Goal: Task Accomplishment & Management: Use online tool/utility

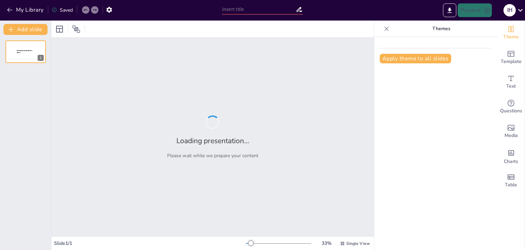
type input "Imported [DEMOGRAPHIC_DATA] MESLA.pptx"
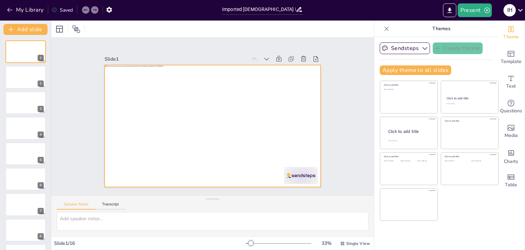
click at [204, 95] on div at bounding box center [208, 125] width 248 height 214
click at [210, 91] on div at bounding box center [210, 125] width 237 height 164
click at [33, 77] on div at bounding box center [25, 77] width 41 height 23
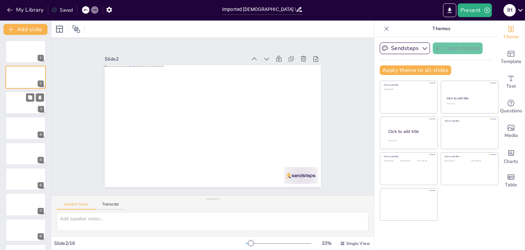
click at [16, 95] on div at bounding box center [25, 102] width 41 height 23
click at [19, 125] on div at bounding box center [25, 127] width 41 height 23
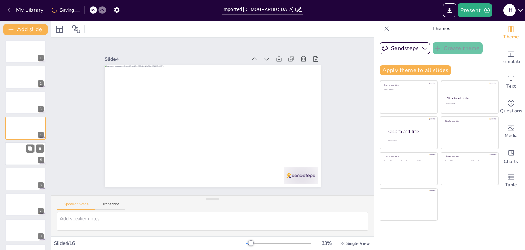
click at [24, 149] on div at bounding box center [25, 153] width 41 height 23
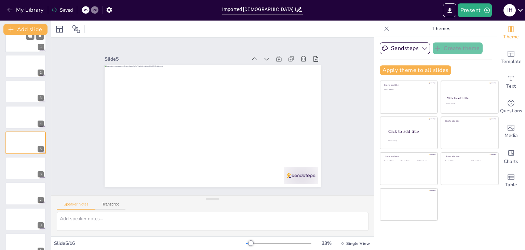
click at [22, 42] on div at bounding box center [25, 40] width 41 height 23
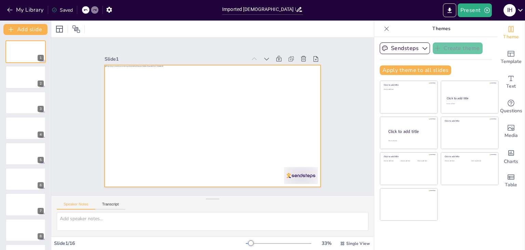
click at [200, 82] on div at bounding box center [209, 125] width 243 height 183
click at [203, 79] on div at bounding box center [212, 126] width 228 height 144
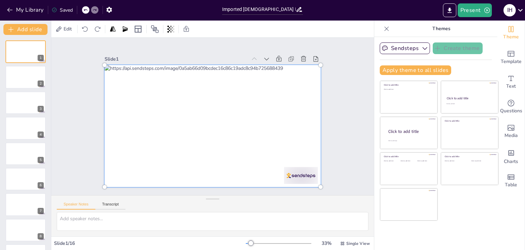
click at [205, 82] on div at bounding box center [204, 122] width 237 height 258
click at [385, 27] on icon at bounding box center [387, 28] width 4 height 4
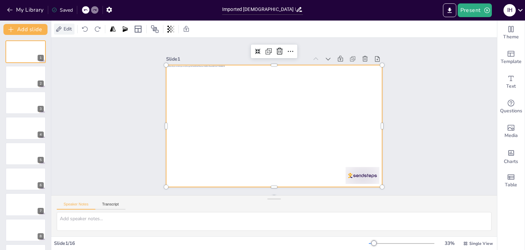
click at [72, 31] on span "Edit" at bounding box center [67, 29] width 11 height 6
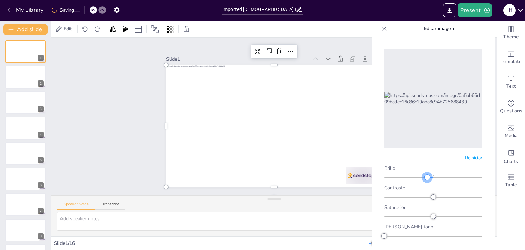
drag, startPoint x: 430, startPoint y: 171, endPoint x: 425, endPoint y: 184, distance: 13.3
click at [425, 184] on div "Brillo Contraste Saturación Rotar tono Escala de grises Difuminar" at bounding box center [433, 221] width 98 height 113
click at [152, 122] on div "Slide 1 Slide 2 Slide 3 Slide 4 Slide 5 Slide 6 Slide 7 Slide 8 Slide 9 Slide 1…" at bounding box center [274, 116] width 286 height 213
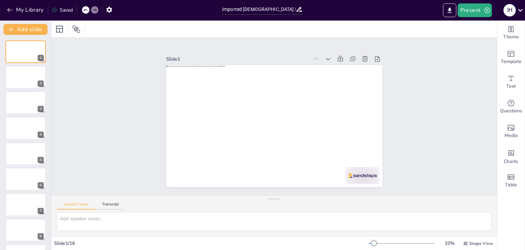
click at [65, 31] on div at bounding box center [69, 29] width 31 height 11
click at [71, 29] on div at bounding box center [76, 29] width 11 height 11
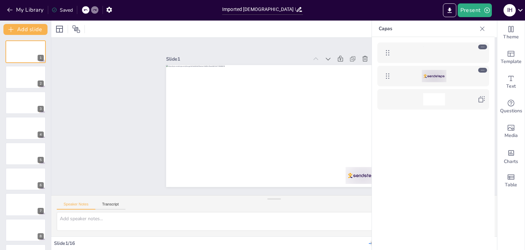
click at [53, 28] on div at bounding box center [274, 29] width 446 height 17
click at [70, 29] on div at bounding box center [69, 29] width 31 height 11
click at [424, 52] on div at bounding box center [434, 52] width 22 height 12
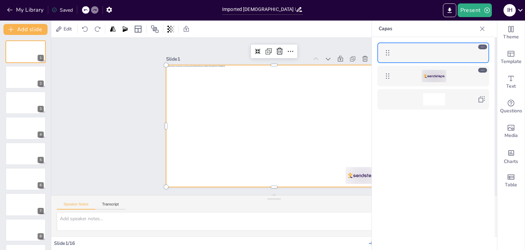
click at [426, 53] on div at bounding box center [434, 52] width 22 height 12
click at [268, 48] on icon at bounding box center [271, 49] width 6 height 6
click at [293, 49] on icon at bounding box center [297, 53] width 9 height 9
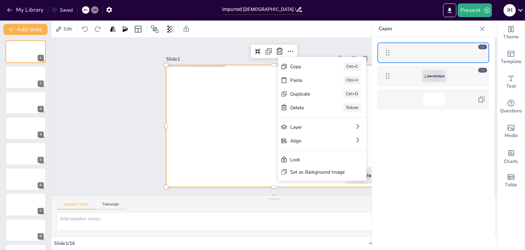
click at [219, 54] on div "Slide 1" at bounding box center [256, 50] width 137 height 50
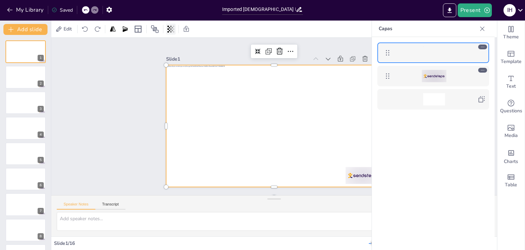
click at [169, 28] on icon at bounding box center [170, 29] width 7 height 7
drag, startPoint x: 170, startPoint y: 53, endPoint x: 156, endPoint y: 58, distance: 14.8
click at [156, 58] on div "Transparencia 100" at bounding box center [146, 51] width 48 height 16
type input "100"
drag, startPoint x: 172, startPoint y: 56, endPoint x: 204, endPoint y: 56, distance: 32.5
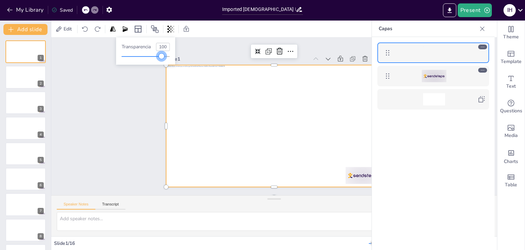
click at [202, 58] on body "My Library Saved Imported [DEMOGRAPHIC_DATA] MESLA.pptx Present I H Document fo…" at bounding box center [262, 125] width 525 height 250
drag, startPoint x: 200, startPoint y: 43, endPoint x: 183, endPoint y: 43, distance: 16.8
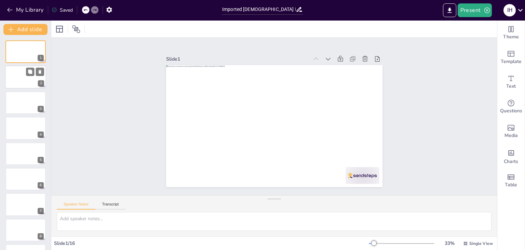
click at [15, 69] on div at bounding box center [25, 77] width 41 height 23
click at [21, 48] on div at bounding box center [25, 51] width 41 height 23
click at [335, 67] on icon at bounding box center [339, 71] width 8 height 8
click at [323, 65] on icon at bounding box center [327, 69] width 8 height 8
click at [333, 66] on div at bounding box center [338, 71] width 11 height 11
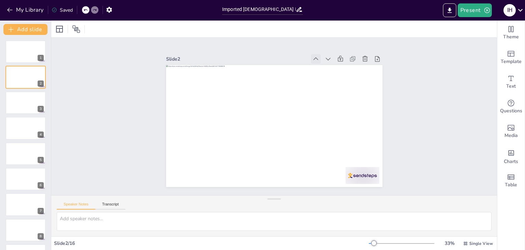
click at [330, 75] on div at bounding box center [336, 81] width 13 height 13
click at [352, 29] on div at bounding box center [274, 29] width 446 height 17
click at [109, 204] on button "Transcript" at bounding box center [110, 206] width 30 height 8
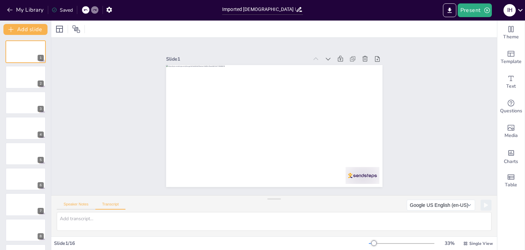
click at [82, 204] on button "Speaker Notes" at bounding box center [76, 206] width 39 height 8
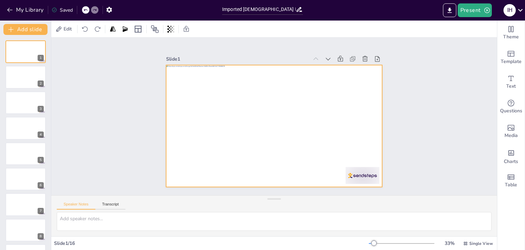
click at [250, 157] on div at bounding box center [270, 125] width 243 height 183
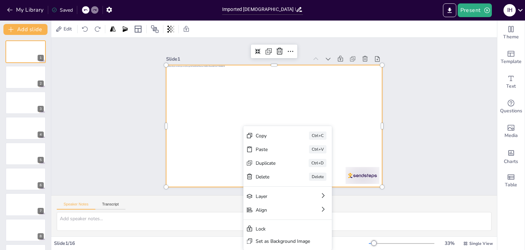
click at [99, 85] on div "Slide 1 Slide 2 Slide 3 Slide 4 Slide 5 Slide 6 Slide 7 Slide 8 Slide 9 Slide 1…" at bounding box center [274, 116] width 471 height 325
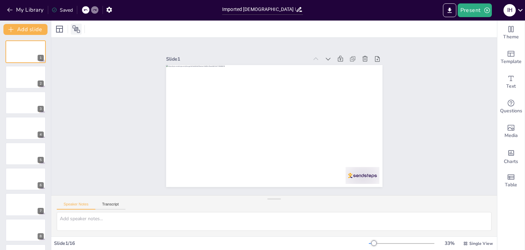
click at [78, 31] on icon at bounding box center [76, 29] width 8 height 8
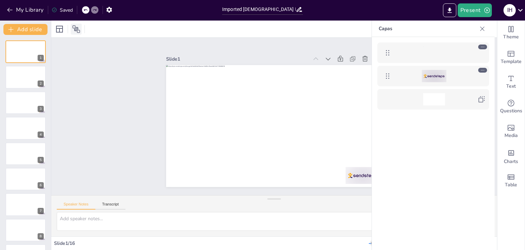
click at [78, 31] on icon at bounding box center [76, 29] width 8 height 8
click at [481, 28] on icon at bounding box center [482, 28] width 7 height 7
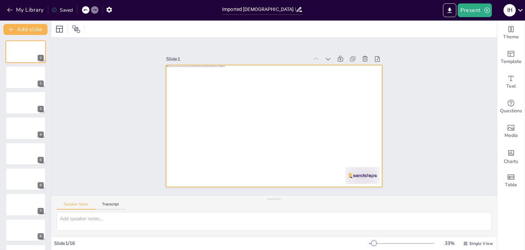
click at [271, 86] on div at bounding box center [266, 122] width 235 height 242
click at [132, 88] on div "Slide 1 Slide 2 Slide 3 Slide 4 Slide 5 Slide 6 Slide 7 Slide 8 Slide 9 Slide 1…" at bounding box center [274, 116] width 471 height 325
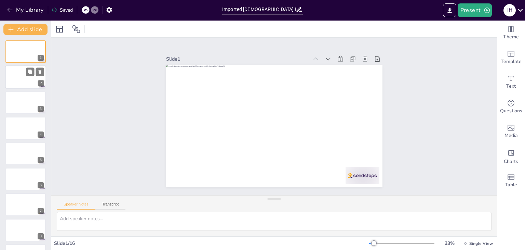
click at [22, 78] on div at bounding box center [25, 77] width 41 height 23
click at [23, 53] on div at bounding box center [25, 51] width 41 height 23
click at [41, 83] on div "2" at bounding box center [41, 83] width 6 height 6
click at [8, 47] on div at bounding box center [25, 51] width 41 height 23
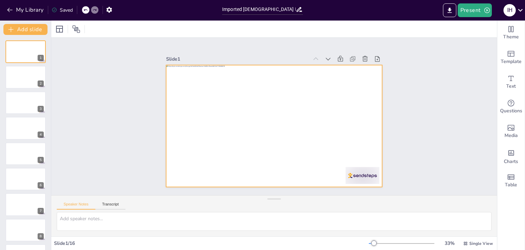
drag, startPoint x: 19, startPoint y: 50, endPoint x: 5, endPoint y: 63, distance: 20.1
click at [5, 63] on div "1 2 3 4 5 6 7 8 9 10 11 12 13 14 15 16" at bounding box center [25, 242] width 51 height 404
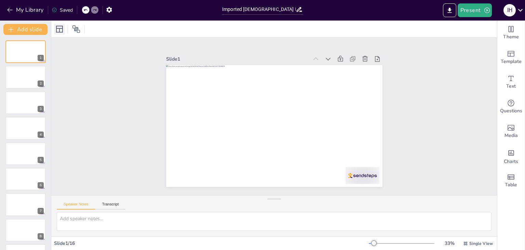
click at [63, 30] on icon at bounding box center [59, 29] width 7 height 7
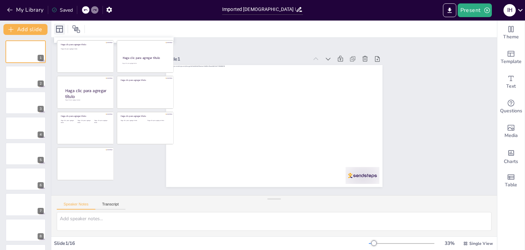
click at [63, 30] on icon at bounding box center [59, 29] width 7 height 7
click at [76, 28] on icon at bounding box center [76, 29] width 8 height 8
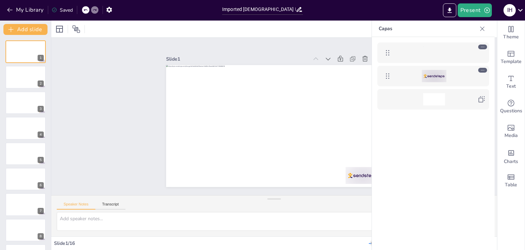
click at [481, 27] on icon at bounding box center [482, 28] width 4 height 4
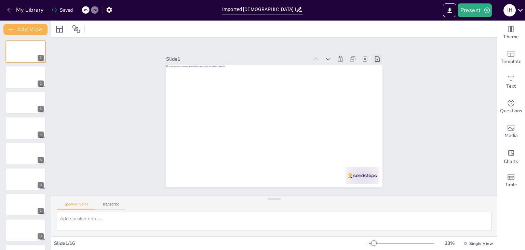
click at [379, 66] on icon at bounding box center [383, 70] width 8 height 8
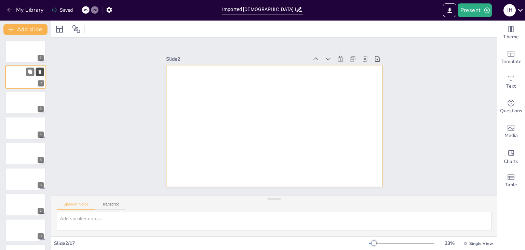
drag, startPoint x: 18, startPoint y: 76, endPoint x: 38, endPoint y: 73, distance: 20.7
click at [38, 73] on icon at bounding box center [40, 71] width 5 height 5
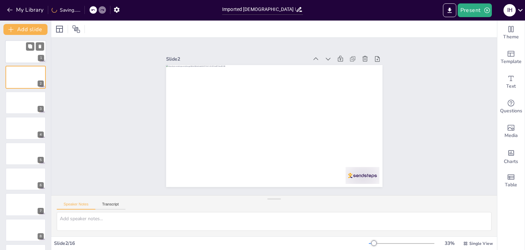
click at [17, 51] on div at bounding box center [25, 51] width 41 height 23
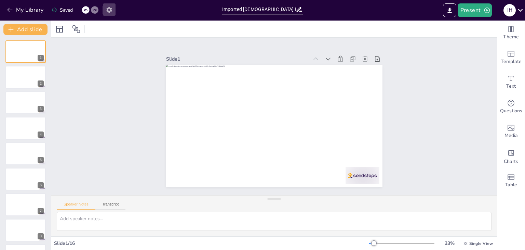
click at [109, 8] on icon "button" at bounding box center [109, 9] width 7 height 7
click at [109, 9] on icon "button" at bounding box center [109, 9] width 7 height 7
